Goal: Task Accomplishment & Management: Use online tool/utility

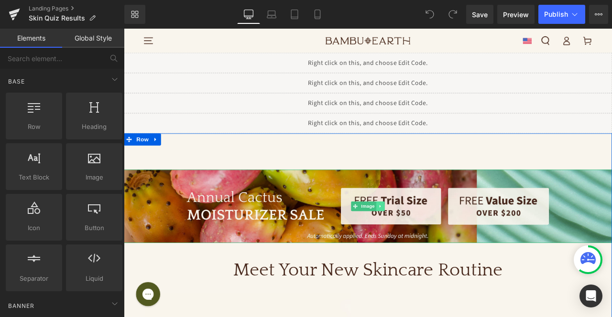
click at [427, 240] on icon at bounding box center [427, 239] width 1 height 3
click at [430, 240] on icon at bounding box center [432, 239] width 5 height 5
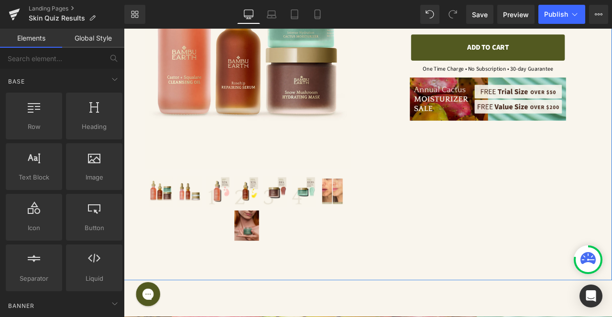
scroll to position [326, 0]
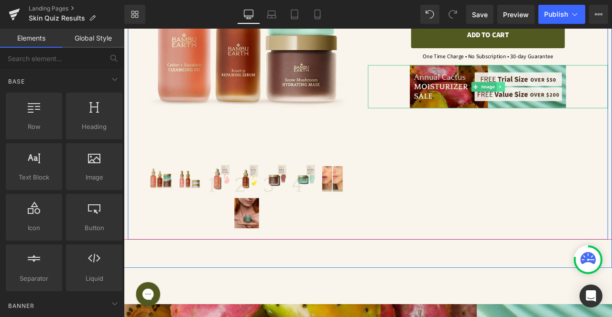
click at [567, 96] on icon at bounding box center [569, 98] width 5 height 6
click at [570, 96] on link at bounding box center [575, 97] width 10 height 11
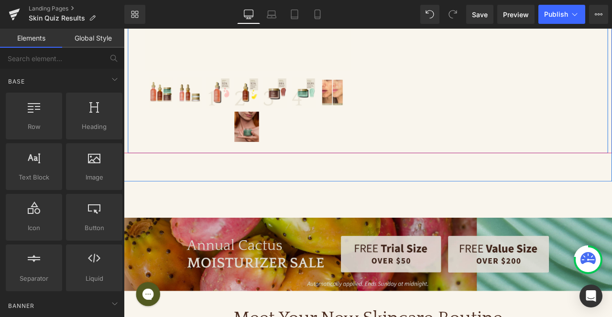
scroll to position [429, 0]
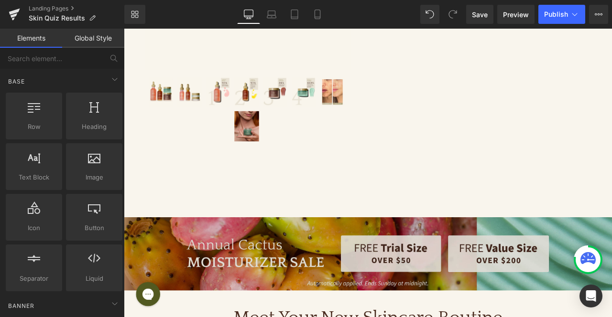
click at [461, 258] on img at bounding box center [413, 295] width 578 height 87
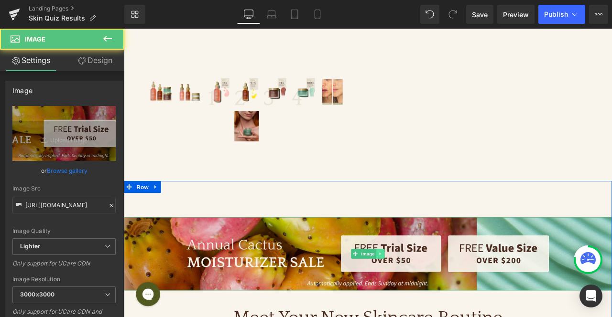
click at [425, 293] on icon at bounding box center [427, 296] width 5 height 6
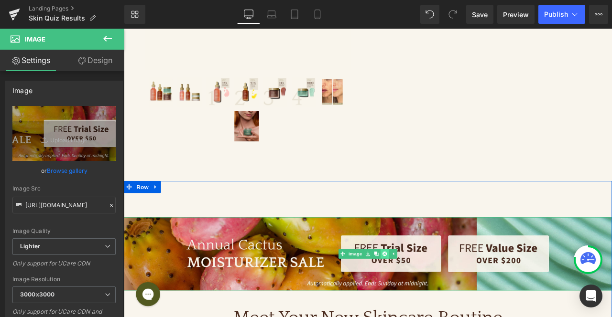
click at [432, 293] on icon at bounding box center [432, 295] width 5 height 5
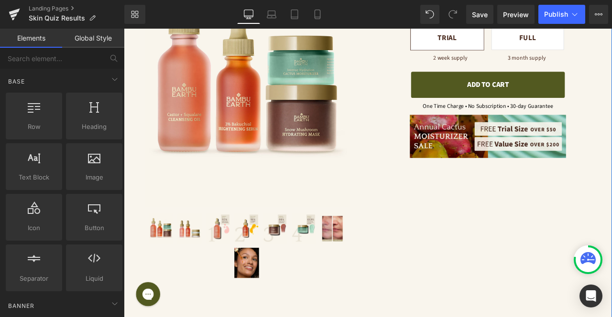
scroll to position [803, 0]
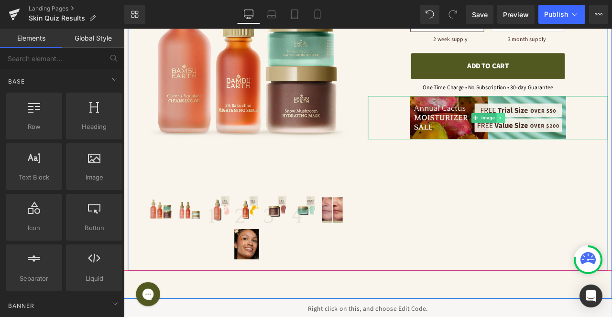
click at [569, 133] on icon at bounding box center [569, 134] width 1 height 3
click at [572, 132] on icon at bounding box center [574, 135] width 5 height 6
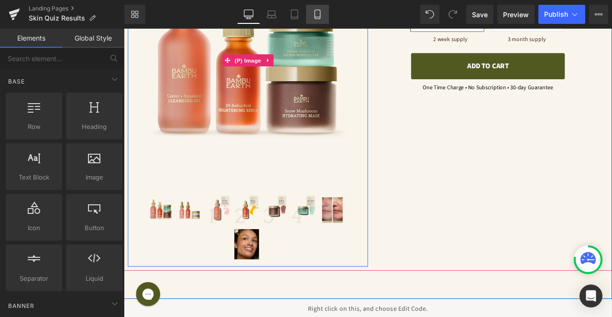
click at [318, 13] on icon at bounding box center [318, 15] width 10 height 10
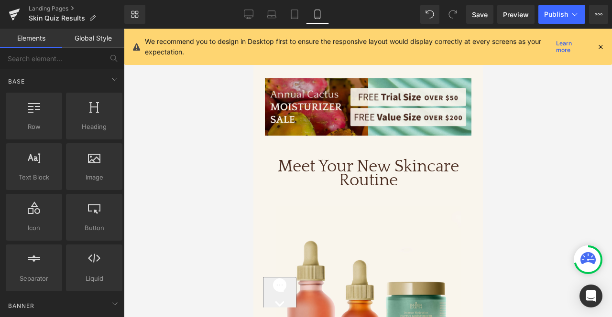
scroll to position [589, 0]
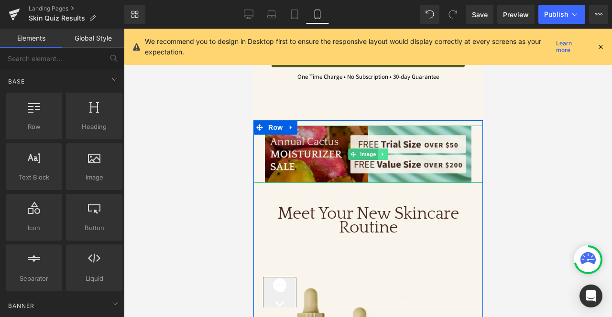
click at [383, 152] on icon at bounding box center [382, 155] width 5 height 6
click at [387, 152] on icon at bounding box center [387, 154] width 5 height 5
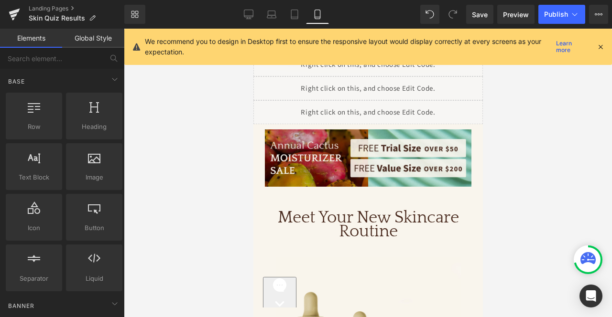
scroll to position [0, 0]
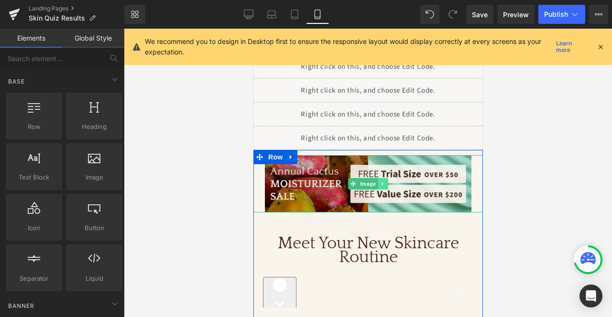
click at [384, 184] on link at bounding box center [383, 183] width 10 height 11
click at [386, 184] on icon at bounding box center [387, 184] width 5 height 6
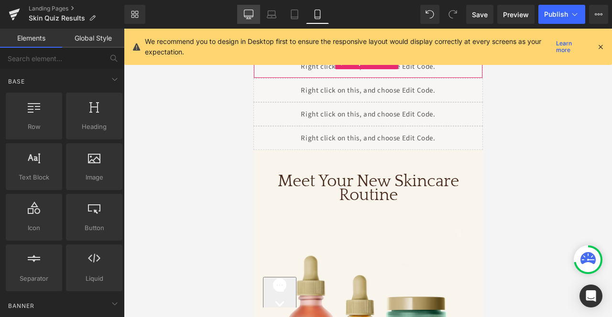
click at [253, 8] on link "Desktop" at bounding box center [248, 14] width 23 height 19
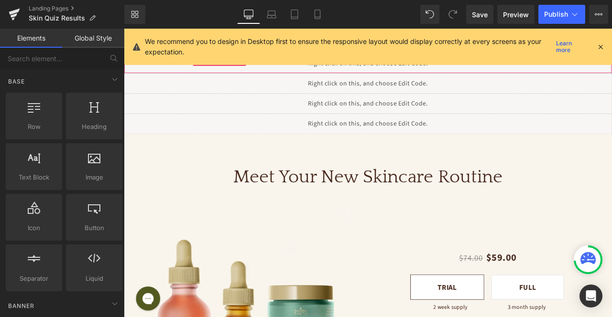
scroll to position [29, 0]
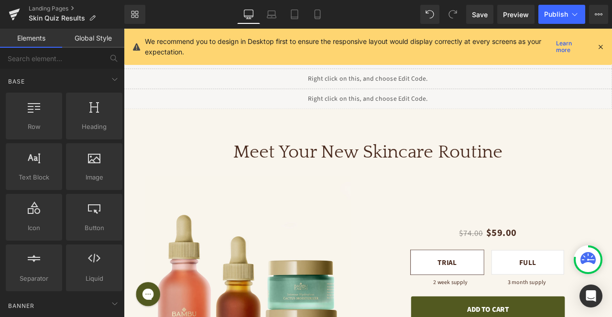
click at [593, 46] on div "We recommend you to design in Desktop first to ensure the responsive layout wou…" at bounding box center [371, 46] width 452 height 21
click at [603, 47] on icon at bounding box center [600, 47] width 9 height 9
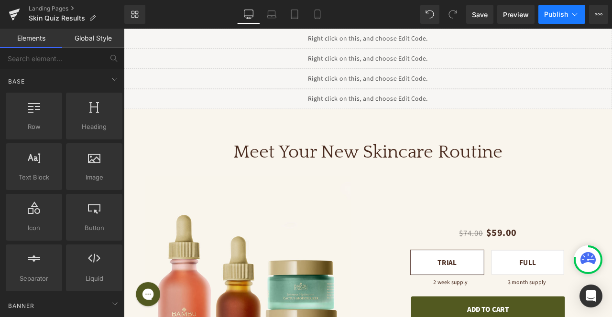
click at [565, 22] on button "Publish" at bounding box center [561, 14] width 47 height 19
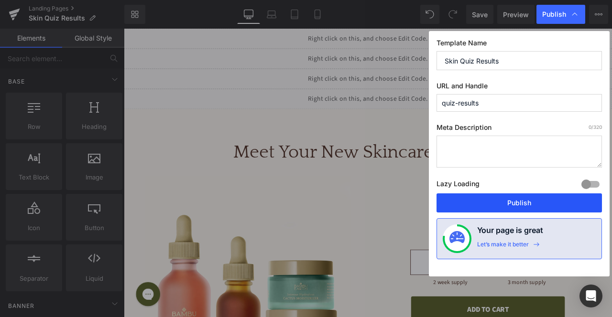
click at [520, 194] on button "Publish" at bounding box center [518, 203] width 165 height 19
